Goal: Navigation & Orientation: Understand site structure

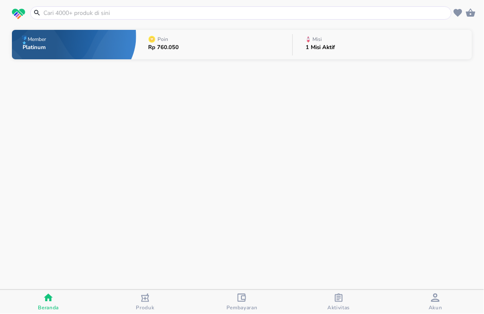
click at [338, 304] on span "Aktivitas" at bounding box center [339, 307] width 23 height 7
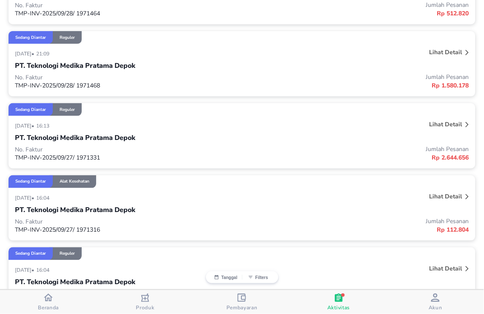
scroll to position [236, 0]
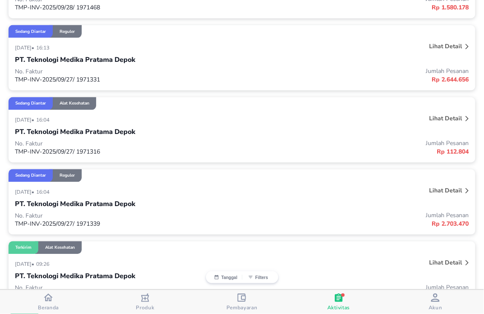
click at [340, 300] on icon "button" at bounding box center [339, 297] width 8 height 9
click at [234, 299] on div "Pembayaran" at bounding box center [242, 301] width 31 height 17
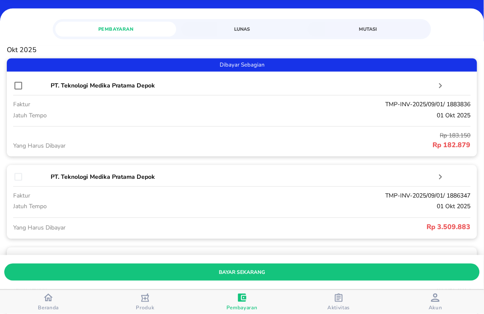
scroll to position [189, 0]
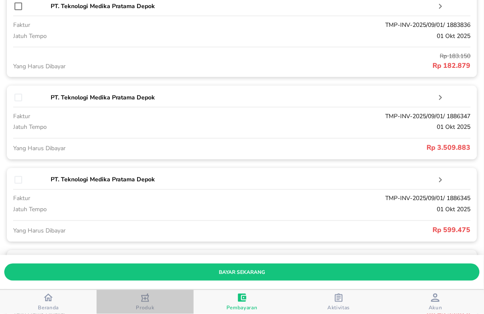
click at [141, 300] on icon "button" at bounding box center [145, 297] width 9 height 9
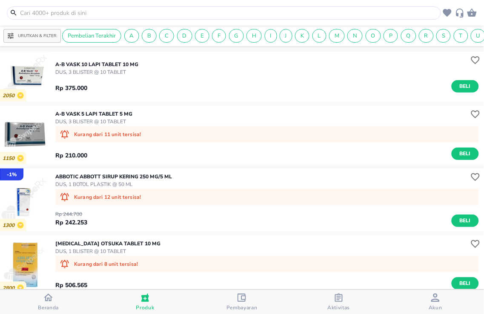
click at [46, 299] on icon "button" at bounding box center [48, 298] width 9 height 8
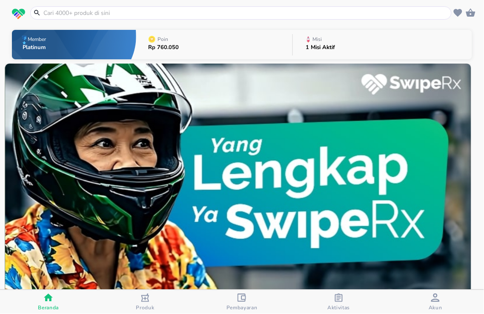
click at [323, 45] on p "1 Misi Aktif" at bounding box center [320, 48] width 29 height 6
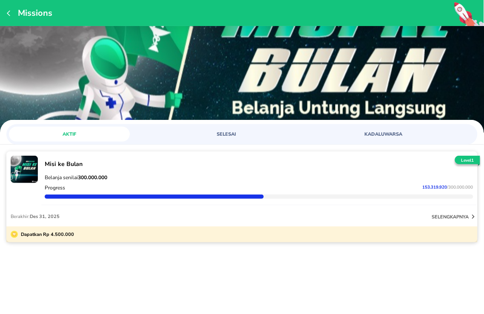
click at [190, 277] on div "Misi [PERSON_NAME] Belanja senilai 300.000.000 Progress 153.319.920 / 300.000.0…" at bounding box center [242, 212] width 484 height 135
